Goal: Information Seeking & Learning: Stay updated

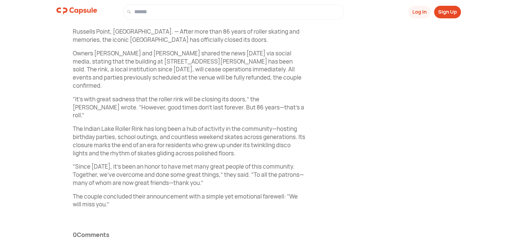
scroll to position [219, 0]
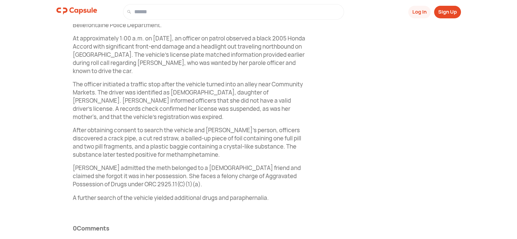
scroll to position [251, 0]
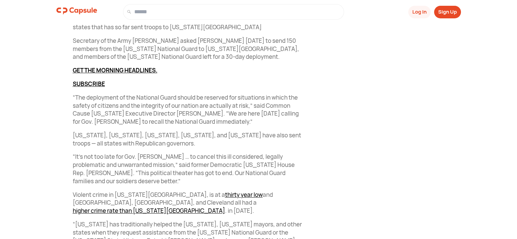
scroll to position [340, 0]
